Goal: Obtain resource: Download file/media

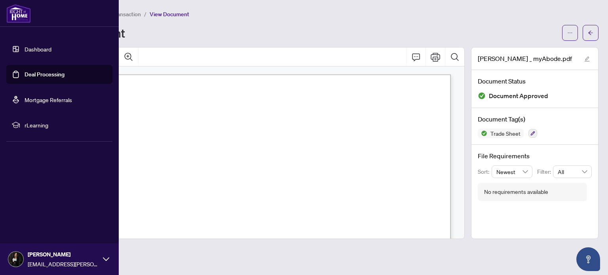
click at [25, 73] on link "Deal Processing" at bounding box center [45, 74] width 40 height 7
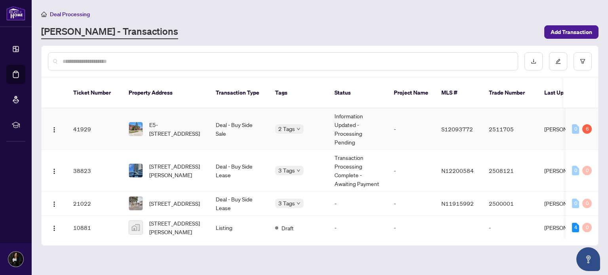
click at [223, 127] on td "Deal - Buy Side Sale" at bounding box center [239, 130] width 59 height 42
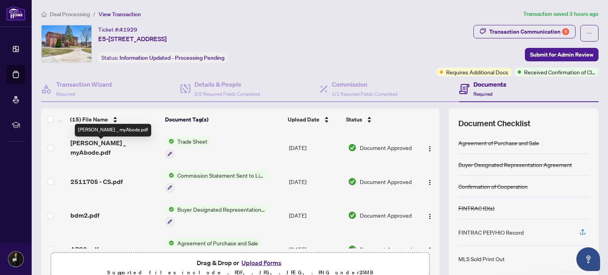
click at [104, 149] on span "[PERSON_NAME] _ myAbode.pdf" at bounding box center [114, 147] width 89 height 19
